Goal: Task Accomplishment & Management: Understand process/instructions

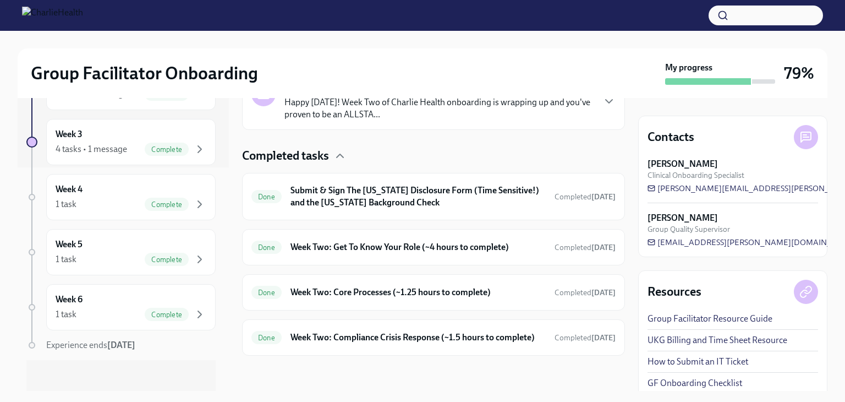
scroll to position [226, 0]
click at [143, 188] on div "Week 4 1 task Complete" at bounding box center [131, 195] width 151 height 28
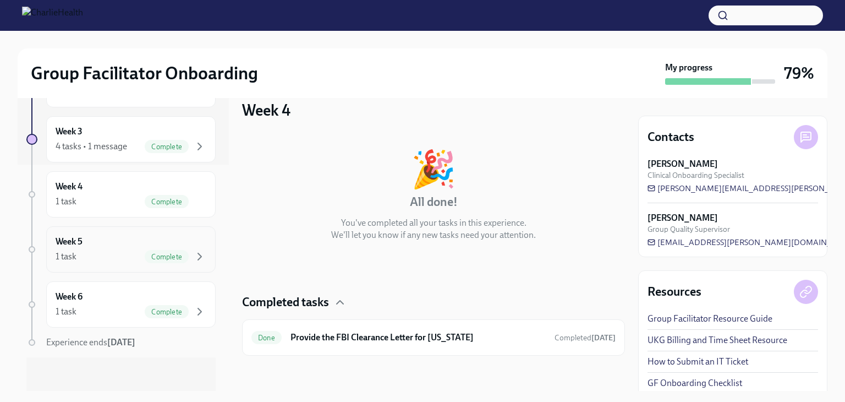
click at [108, 247] on div "Week 5 1 task Complete" at bounding box center [131, 250] width 151 height 28
click at [107, 252] on div "1 task Complete" at bounding box center [131, 256] width 151 height 13
click at [110, 299] on div "Week 6 1 task Complete" at bounding box center [131, 305] width 151 height 28
click at [193, 254] on icon "button" at bounding box center [199, 256] width 13 height 13
click at [193, 201] on icon "button" at bounding box center [199, 201] width 13 height 13
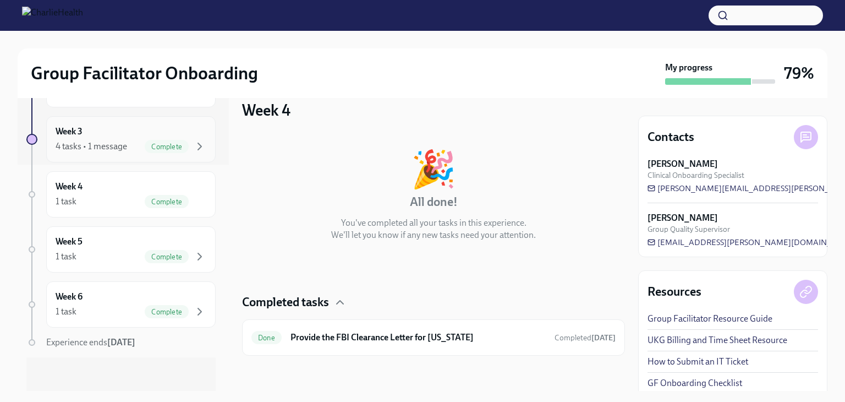
click at [187, 135] on div "Week 3 4 tasks • 1 message Complete" at bounding box center [131, 139] width 151 height 28
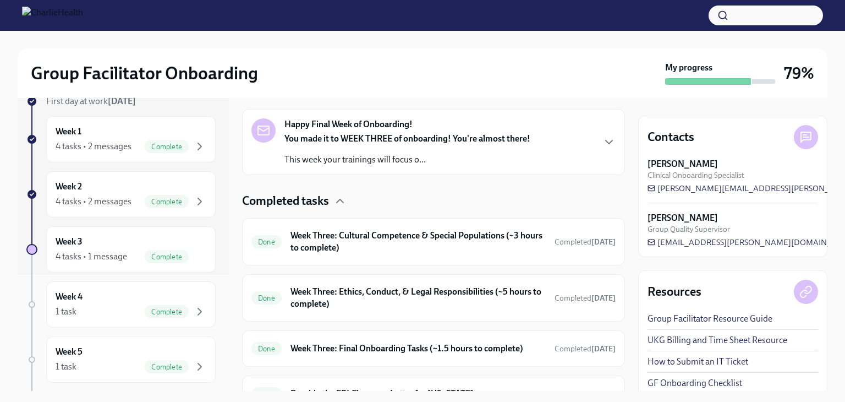
scroll to position [238, 0]
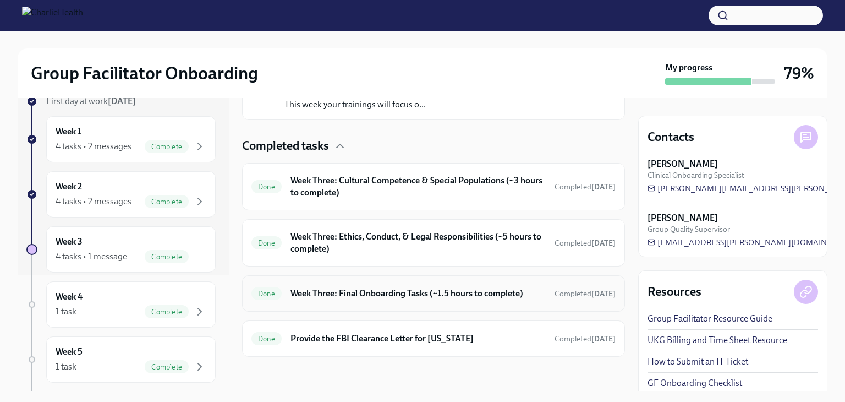
click at [345, 294] on h6 "Week Three: Final Onboarding Tasks (~1.5 hours to complete)" at bounding box center [418, 293] width 255 height 12
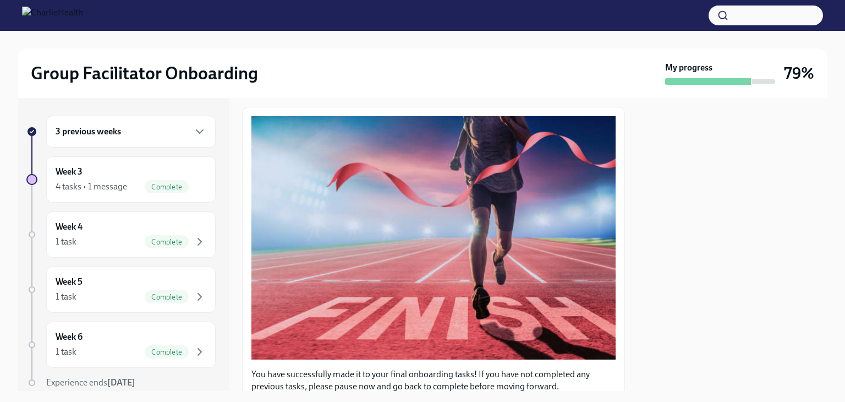
scroll to position [110, 0]
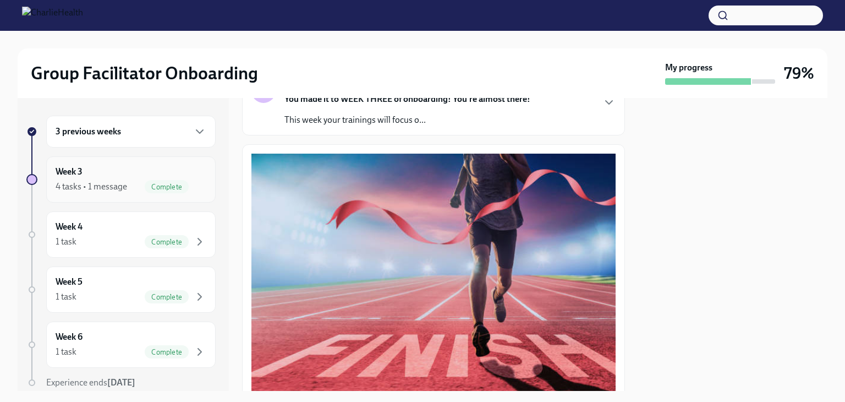
click at [193, 182] on icon "button" at bounding box center [199, 186] width 13 height 13
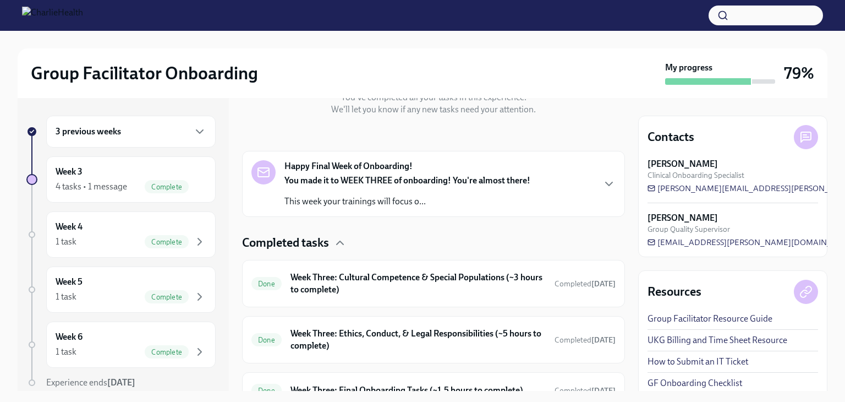
scroll to position [220, 0]
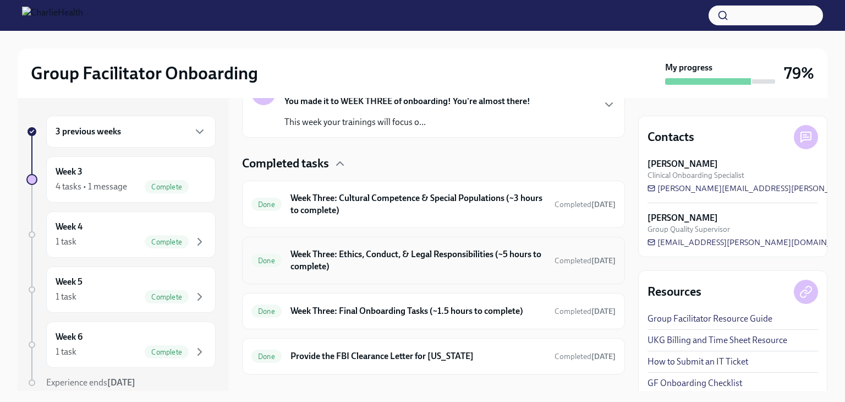
click at [366, 254] on h6 "Week Three: Ethics, Conduct, & Legal Responsibilities (~5 hours to complete)" at bounding box center [418, 260] width 255 height 24
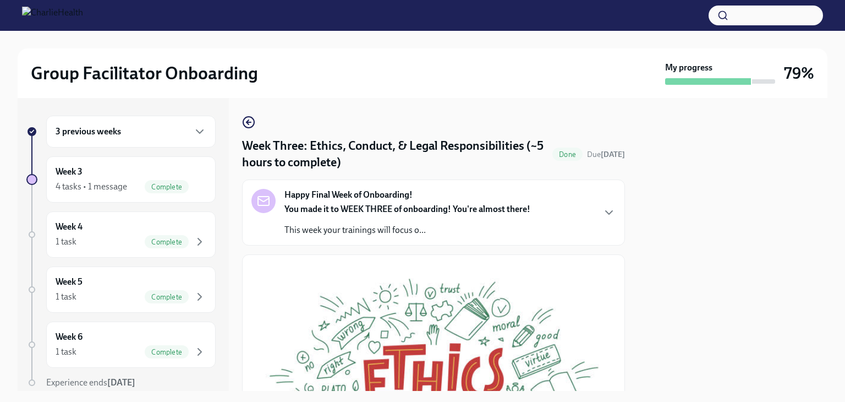
click at [365, 204] on strong "You made it to WEEK THREE of onboarding! You're almost there!" at bounding box center [408, 209] width 246 height 10
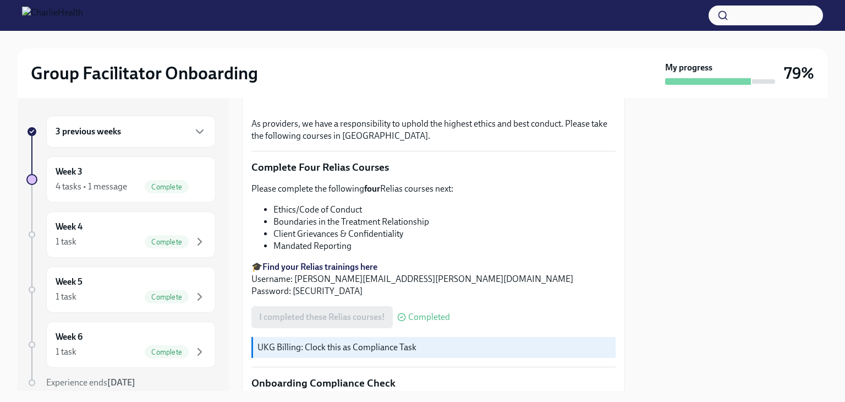
scroll to position [660, 0]
